Goal: Task Accomplishment & Management: Use online tool/utility

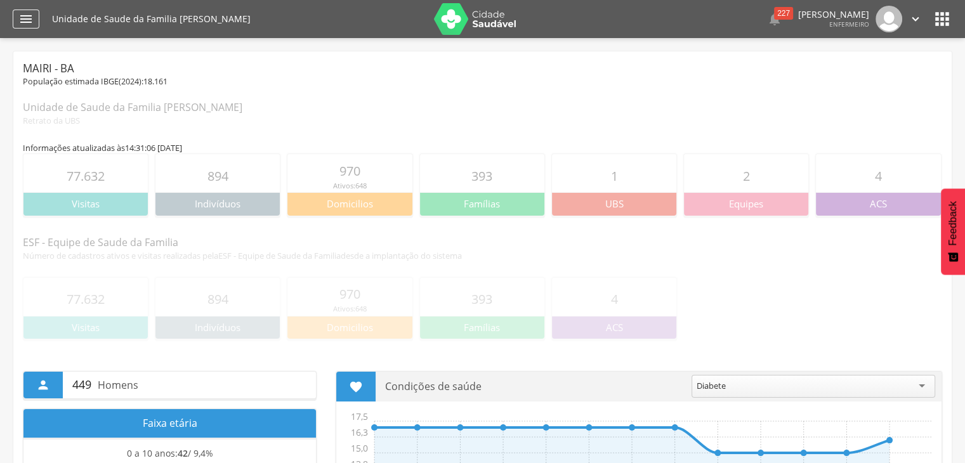
click at [23, 21] on icon "" at bounding box center [25, 18] width 15 height 15
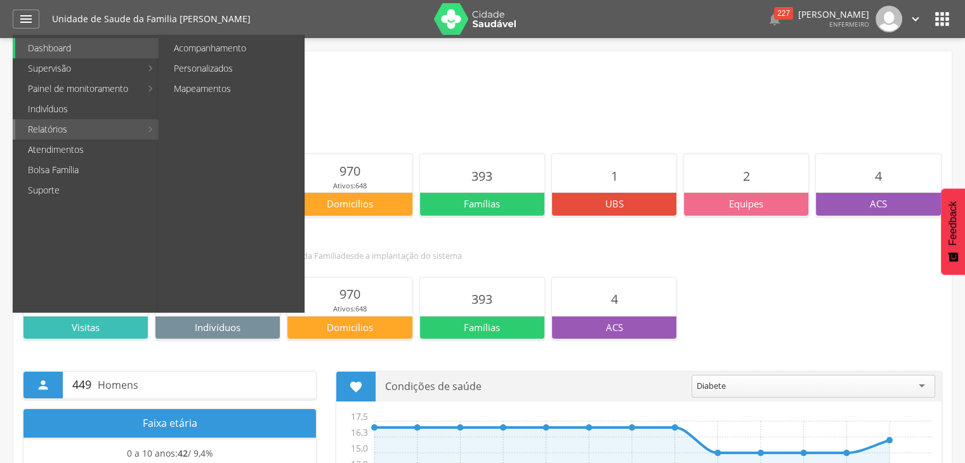
click at [89, 129] on link "Relatórios" at bounding box center [78, 129] width 126 height 20
click at [61, 132] on link "Relatórios" at bounding box center [78, 129] width 126 height 20
click at [40, 136] on link "Relatórios" at bounding box center [78, 129] width 126 height 20
click at [193, 68] on link "Personalizados" at bounding box center [232, 68] width 143 height 20
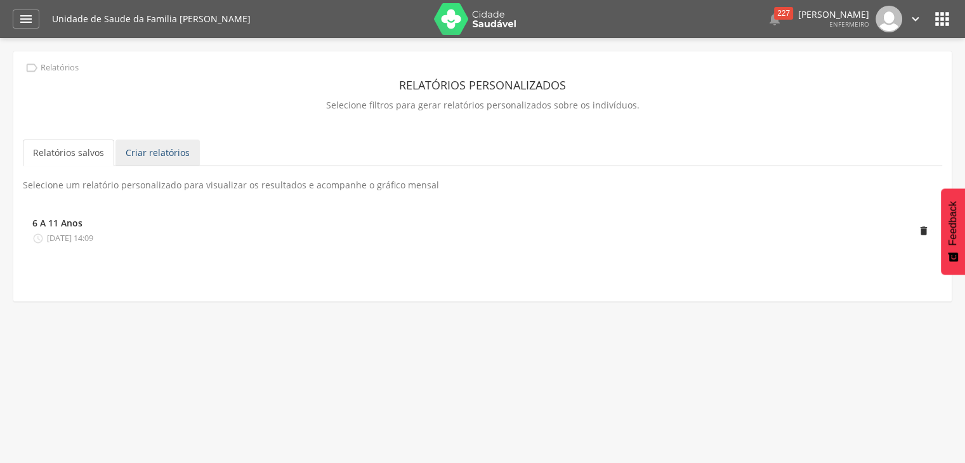
click at [162, 160] on link "Criar relatórios" at bounding box center [157, 153] width 84 height 27
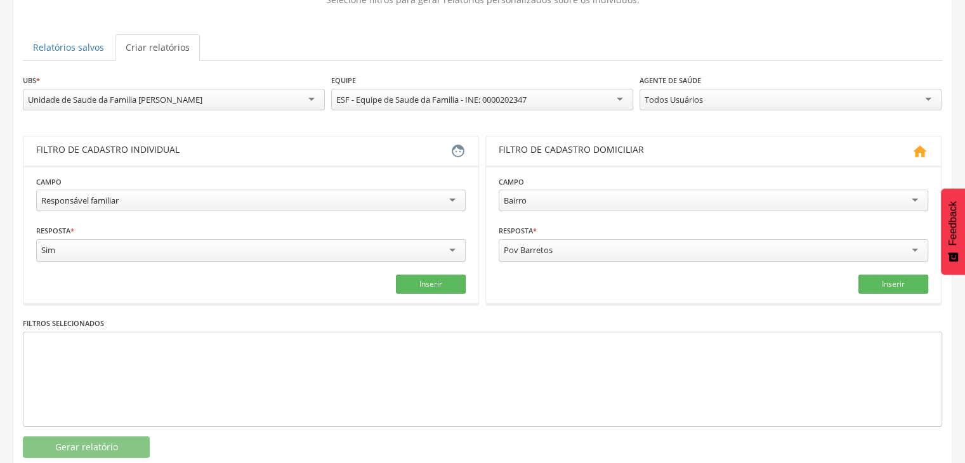
scroll to position [132, 0]
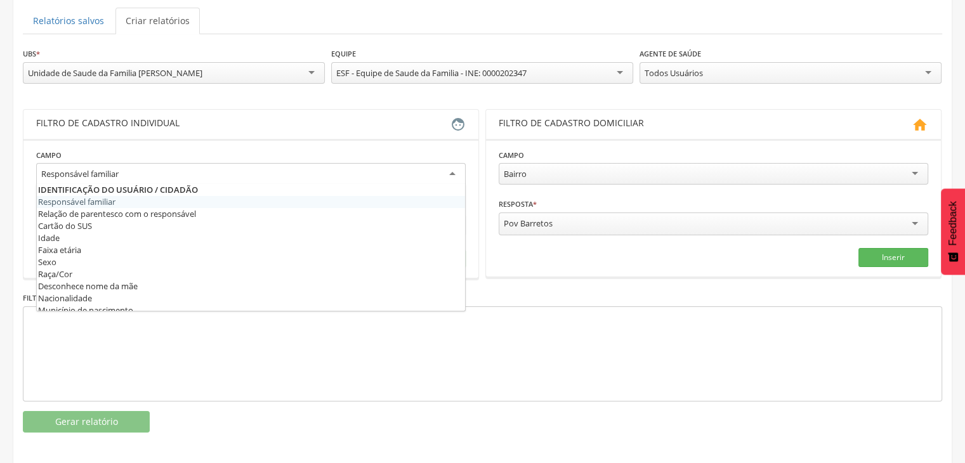
click at [155, 180] on div "Responsável familiar" at bounding box center [250, 174] width 429 height 23
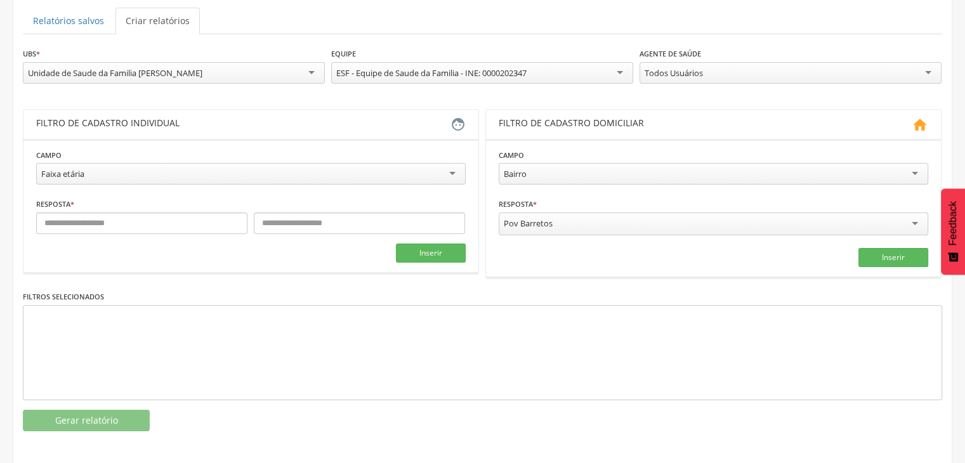
scroll to position [0, 0]
click at [75, 226] on input "text" at bounding box center [141, 223] width 211 height 22
type input "*"
click at [288, 224] on input "text" at bounding box center [359, 223] width 211 height 22
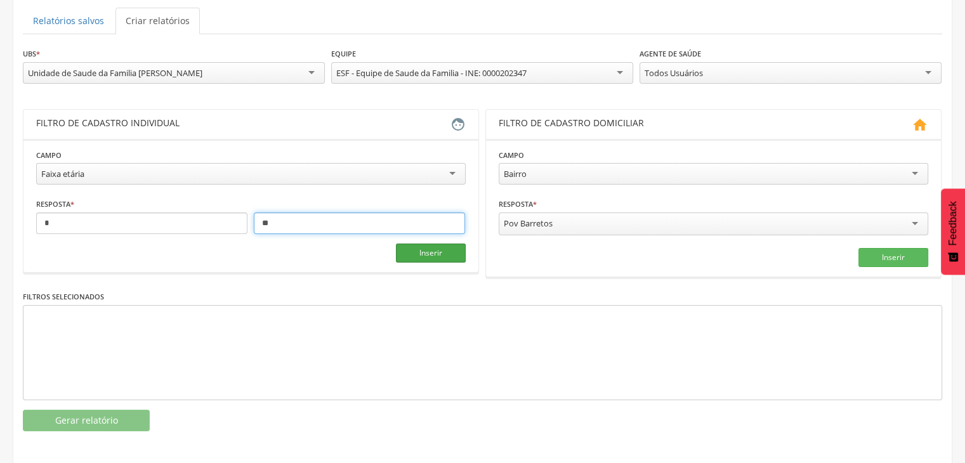
type input "**"
click at [427, 249] on button "Inserir" at bounding box center [431, 253] width 70 height 19
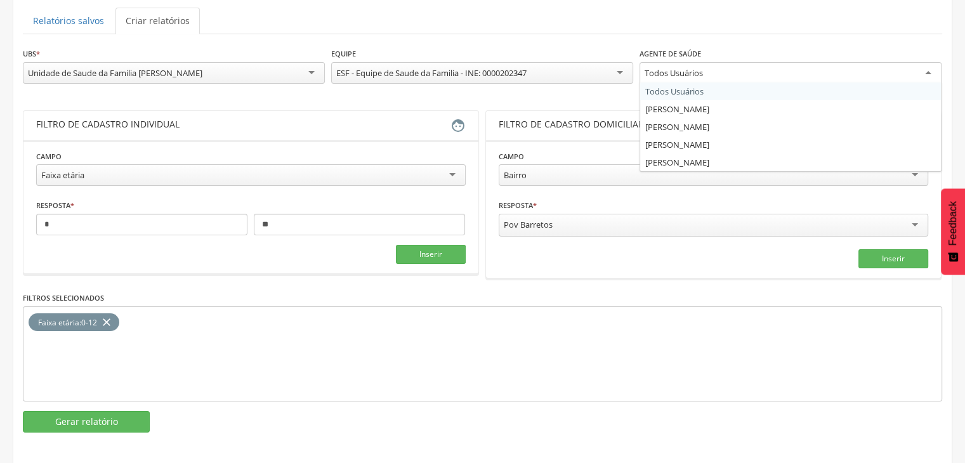
click at [830, 66] on div "Todos Usuários" at bounding box center [790, 73] width 302 height 23
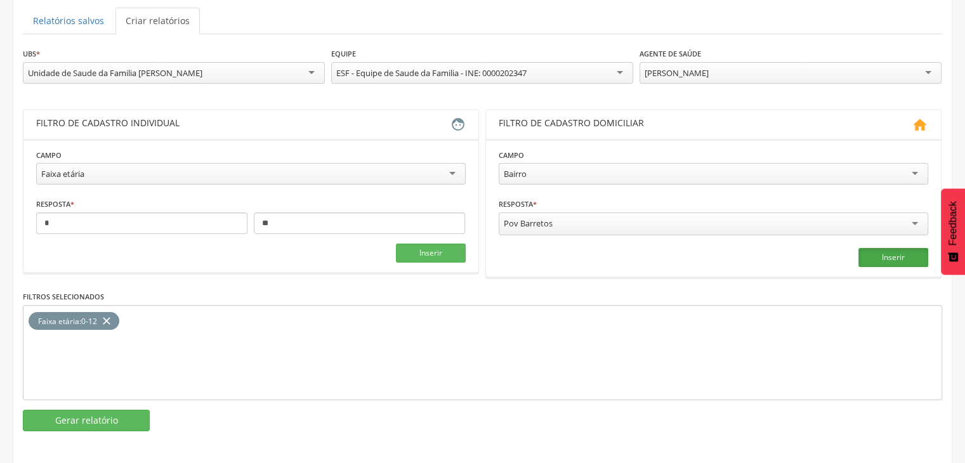
click at [867, 254] on button "Inserir" at bounding box center [893, 257] width 70 height 19
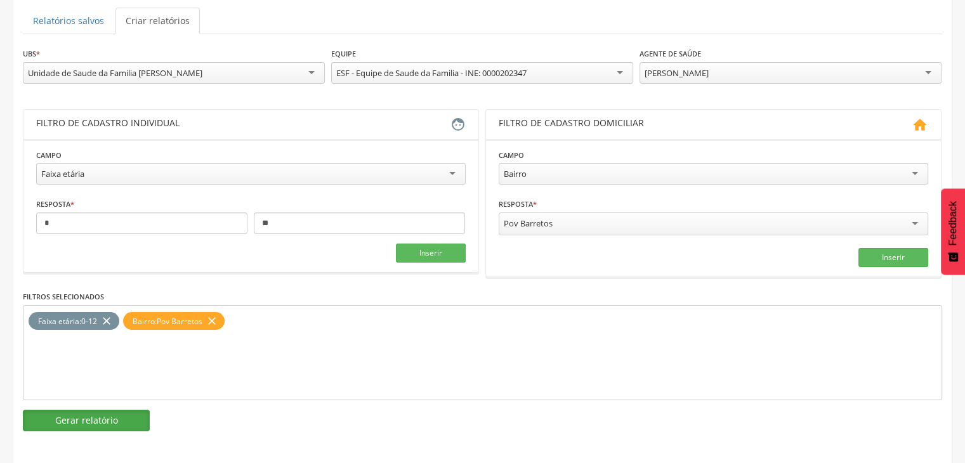
click at [138, 419] on button "Gerar relatório" at bounding box center [86, 421] width 127 height 22
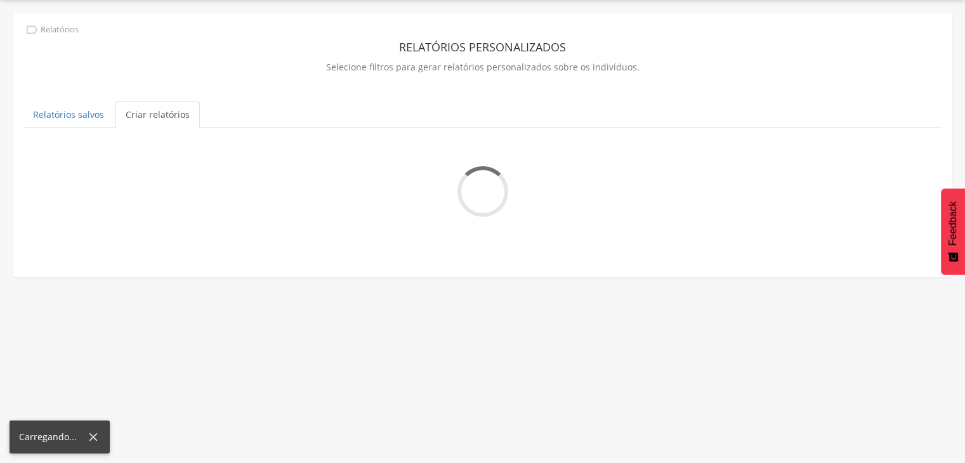
scroll to position [38, 0]
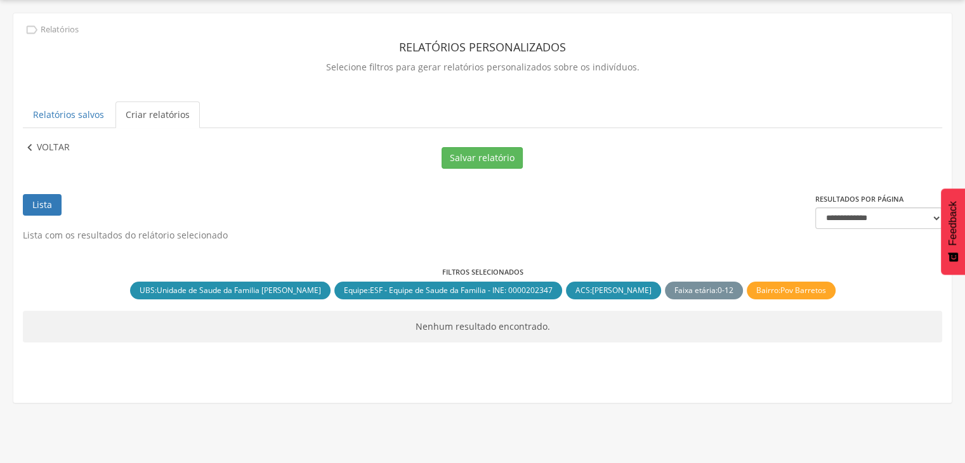
click at [59, 151] on p "Voltar" at bounding box center [53, 148] width 33 height 14
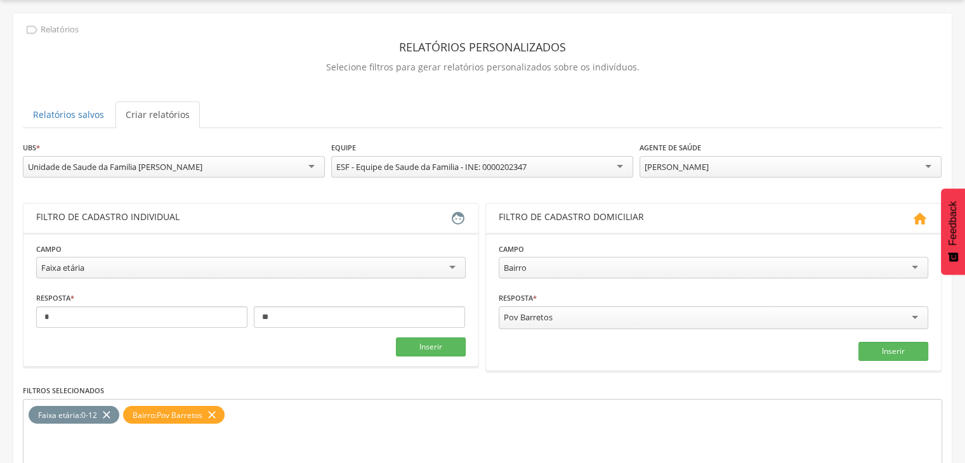
scroll to position [132, 0]
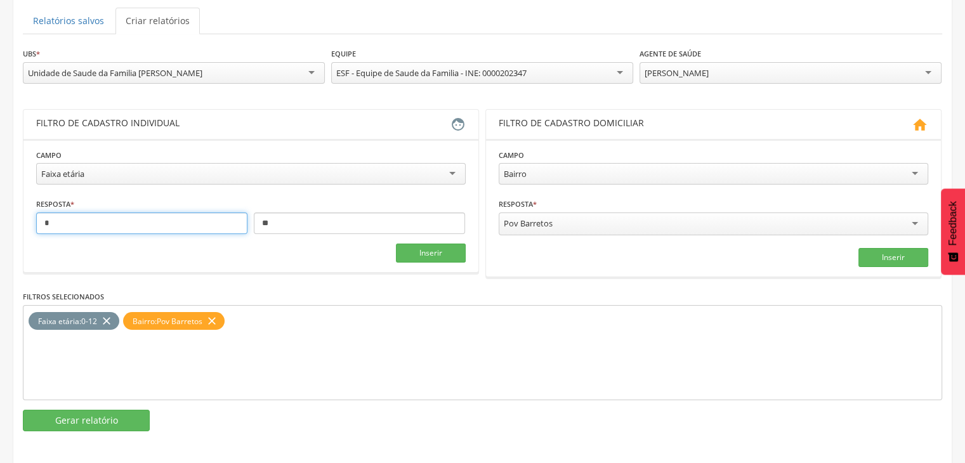
click at [151, 221] on input "*" at bounding box center [141, 223] width 211 height 22
type input "*"
click at [327, 275] on div "**********" at bounding box center [482, 239] width 919 height 384
click at [422, 254] on button "Inserir" at bounding box center [431, 253] width 70 height 19
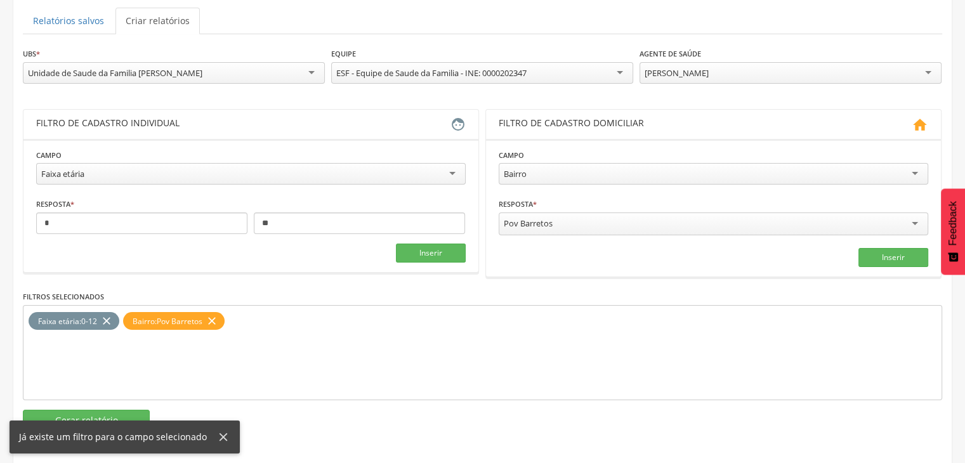
click at [109, 316] on icon "close" at bounding box center [106, 321] width 13 height 18
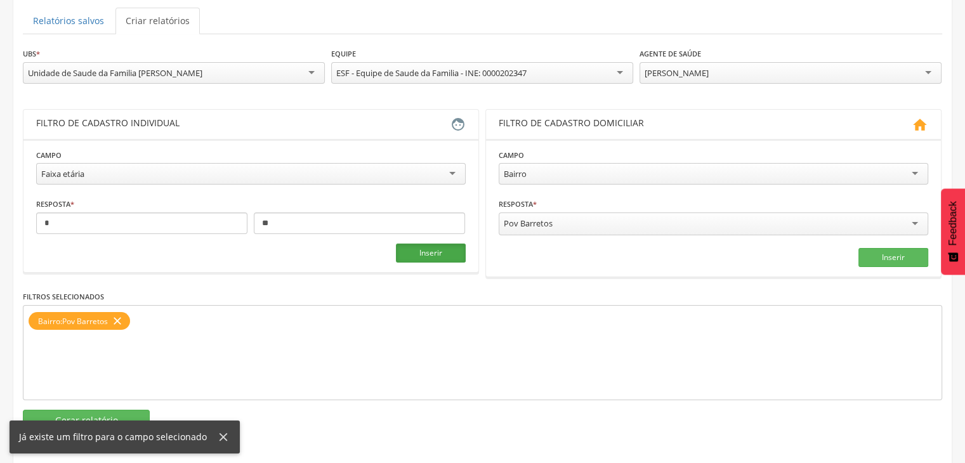
click at [423, 256] on button "Inserir" at bounding box center [431, 253] width 70 height 19
click at [145, 420] on div "Já existe um filtro para o campo selecionado" at bounding box center [125, 436] width 230 height 33
click at [140, 411] on button "Gerar relatório" at bounding box center [86, 421] width 127 height 22
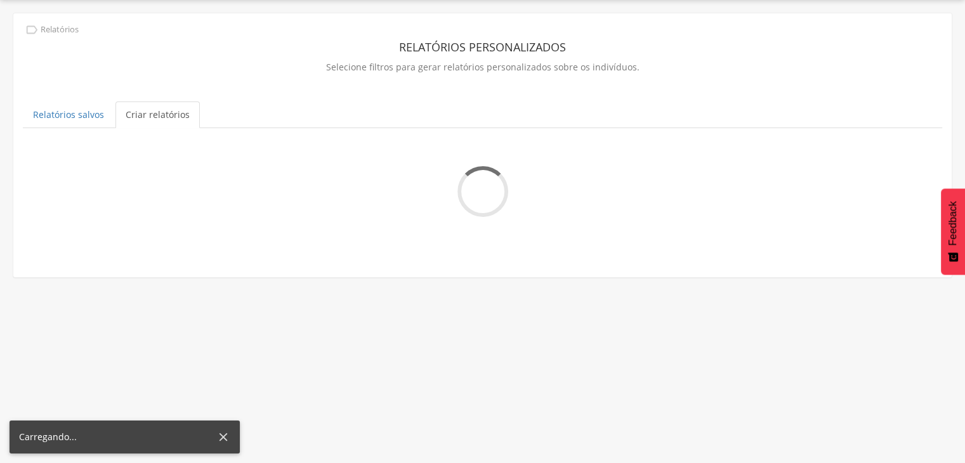
scroll to position [38, 0]
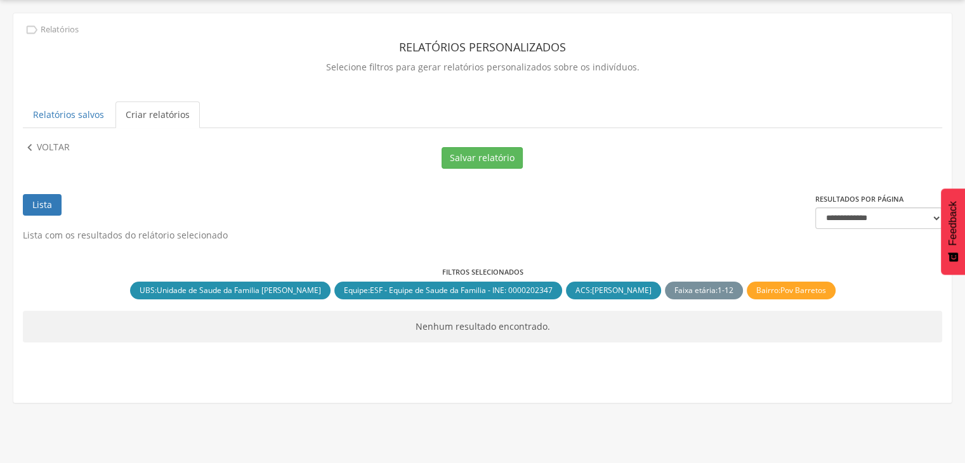
click at [43, 194] on link "Lista" at bounding box center [42, 205] width 39 height 22
click at [40, 143] on p "Voltar" at bounding box center [53, 148] width 33 height 14
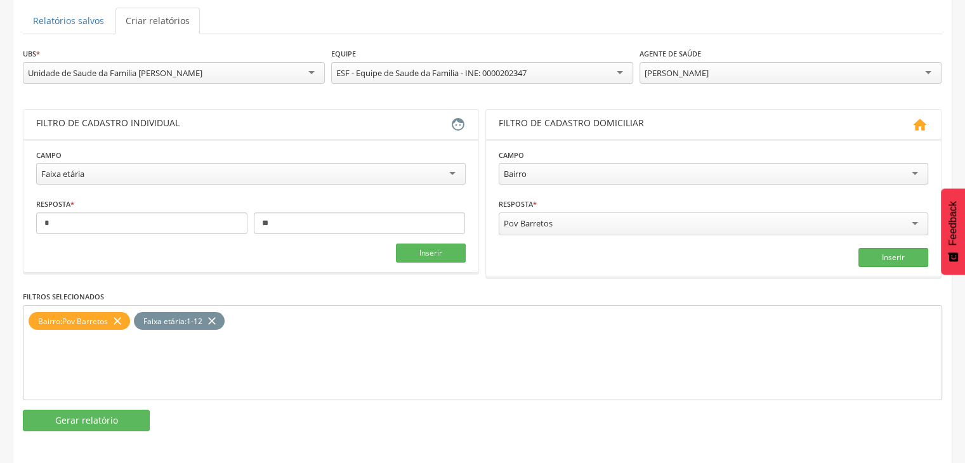
click at [722, 219] on div "Pov Barretos" at bounding box center [712, 223] width 429 height 23
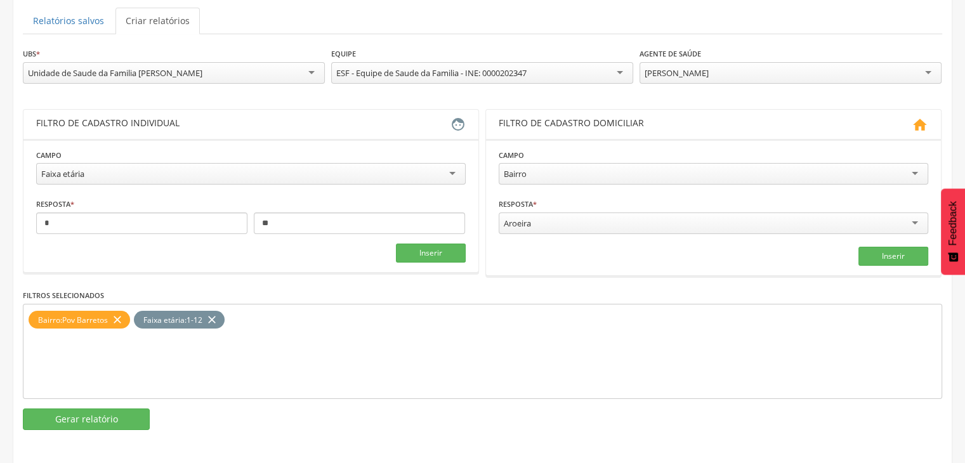
click at [122, 323] on icon "close" at bounding box center [117, 320] width 13 height 18
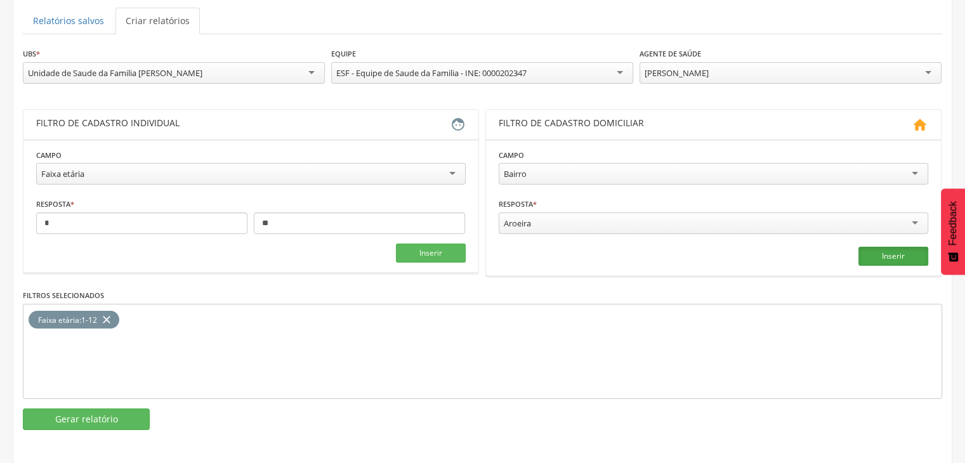
click at [908, 249] on button "Inserir" at bounding box center [893, 256] width 70 height 19
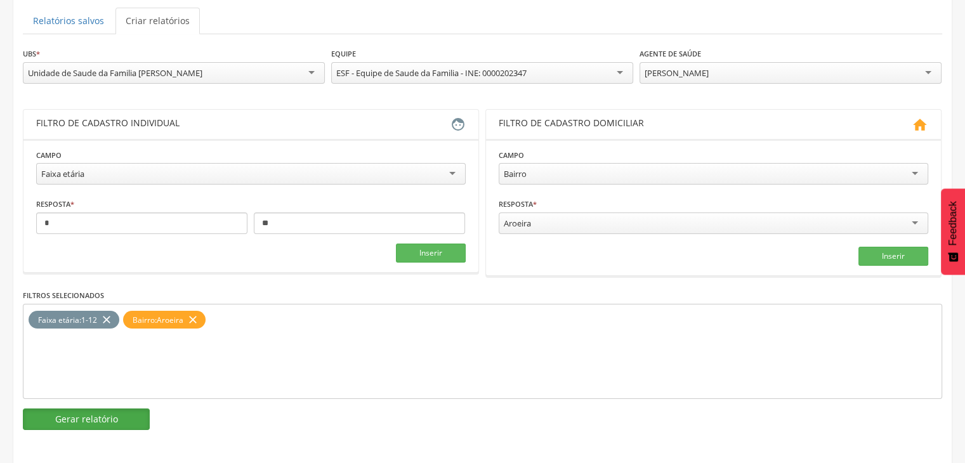
click at [128, 425] on button "Gerar relatório" at bounding box center [86, 419] width 127 height 22
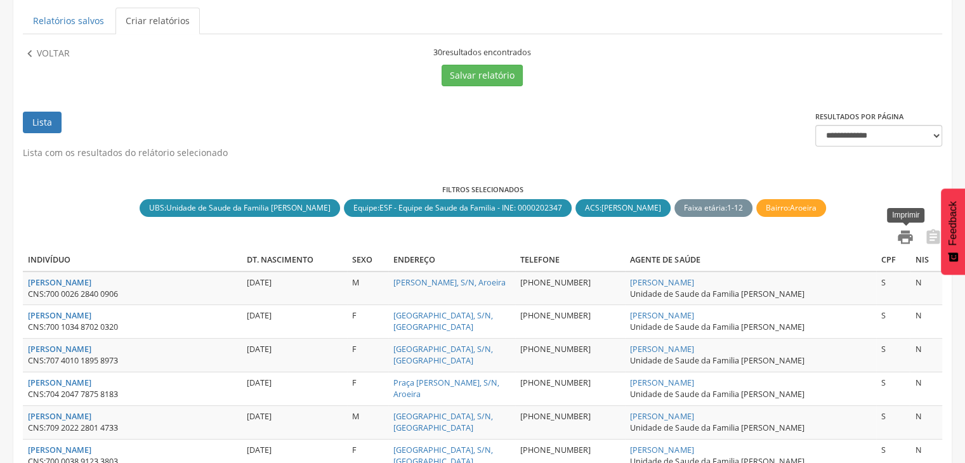
click at [899, 235] on icon "" at bounding box center [905, 237] width 18 height 18
click at [66, 58] on p "Voltar" at bounding box center [53, 54] width 33 height 14
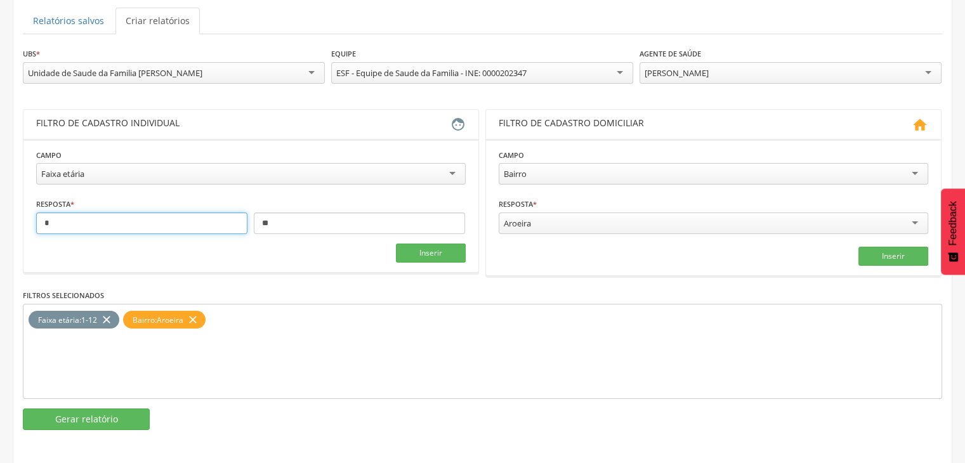
click at [76, 220] on input "*" at bounding box center [141, 223] width 211 height 22
type input "*"
click at [104, 318] on icon "close" at bounding box center [106, 320] width 13 height 18
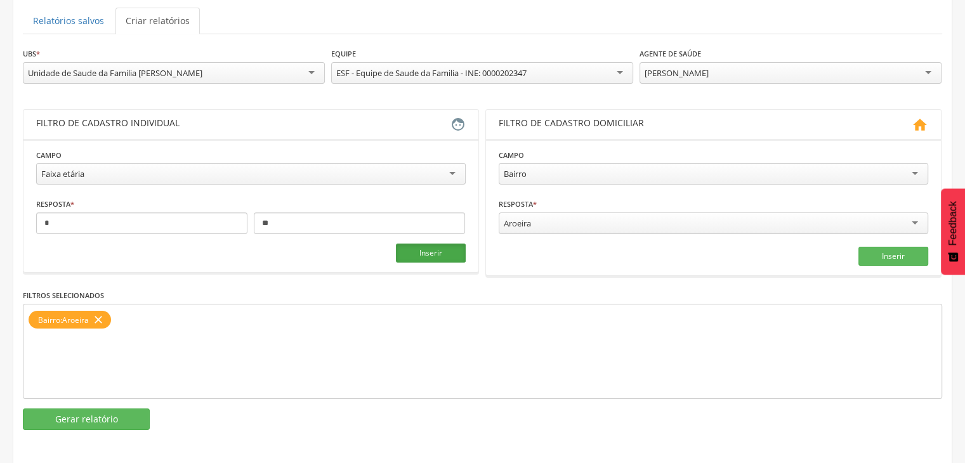
click at [416, 247] on button "Inserir" at bounding box center [431, 253] width 70 height 19
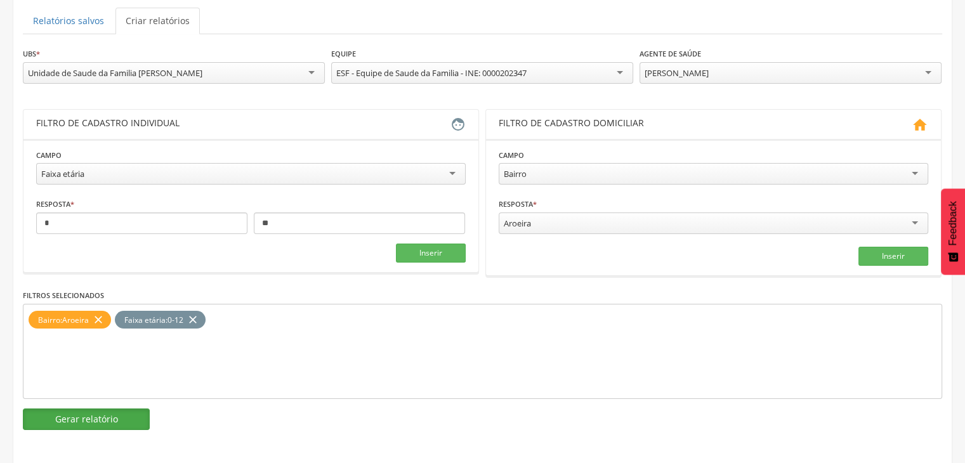
click at [74, 415] on button "Gerar relatório" at bounding box center [86, 419] width 127 height 22
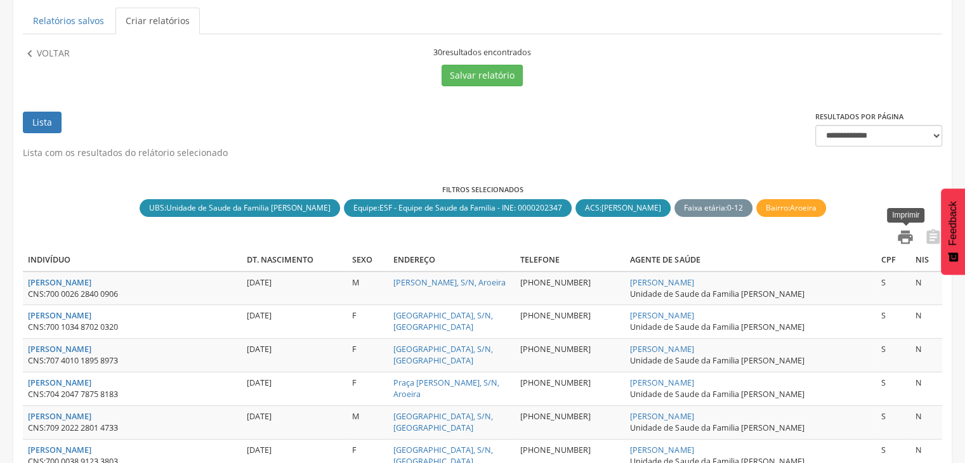
click at [897, 228] on icon "" at bounding box center [905, 237] width 18 height 18
